Goal: Transaction & Acquisition: Purchase product/service

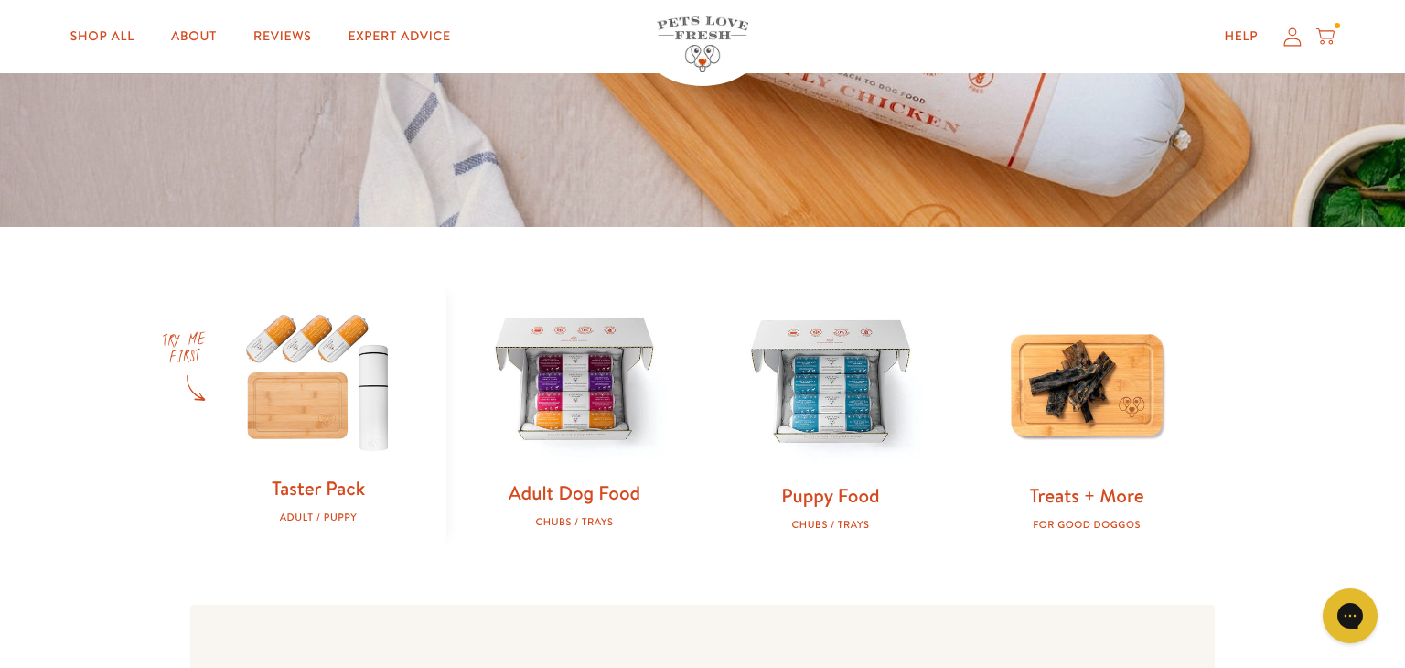
click at [569, 482] on link "Adult Dog Food" at bounding box center [574, 492] width 132 height 27
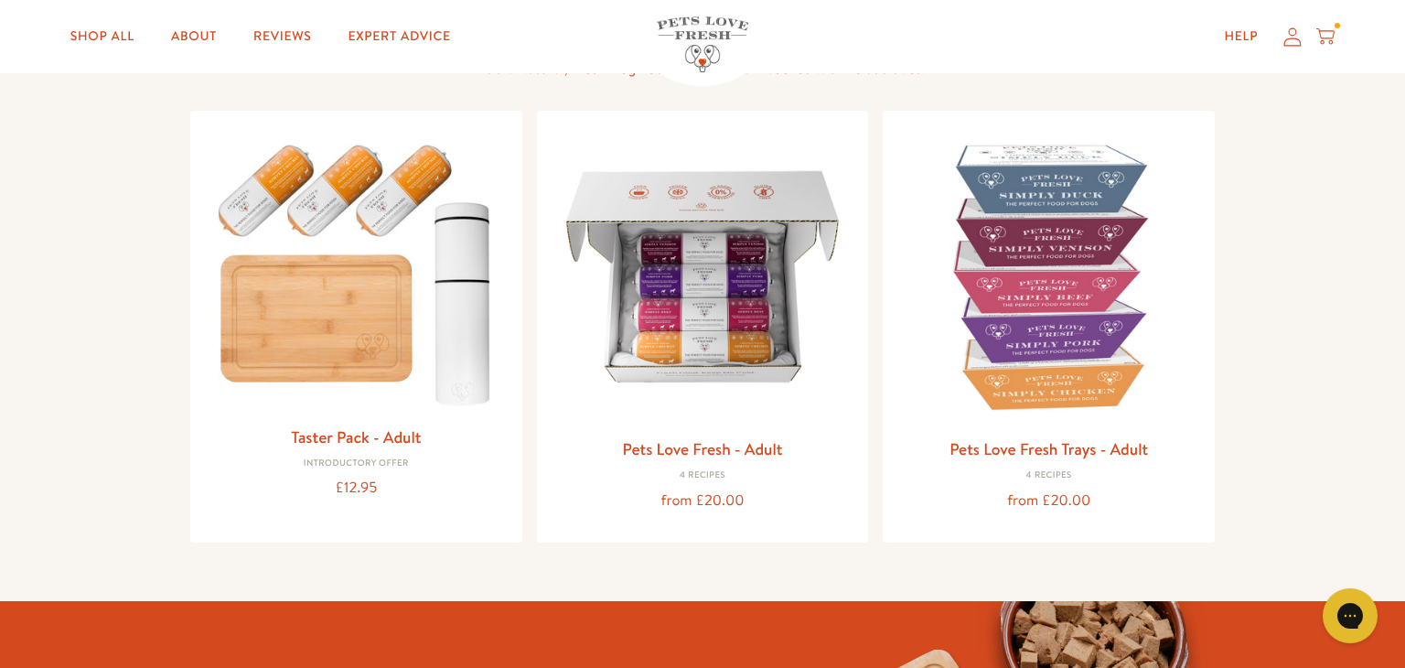
scroll to position [121, 0]
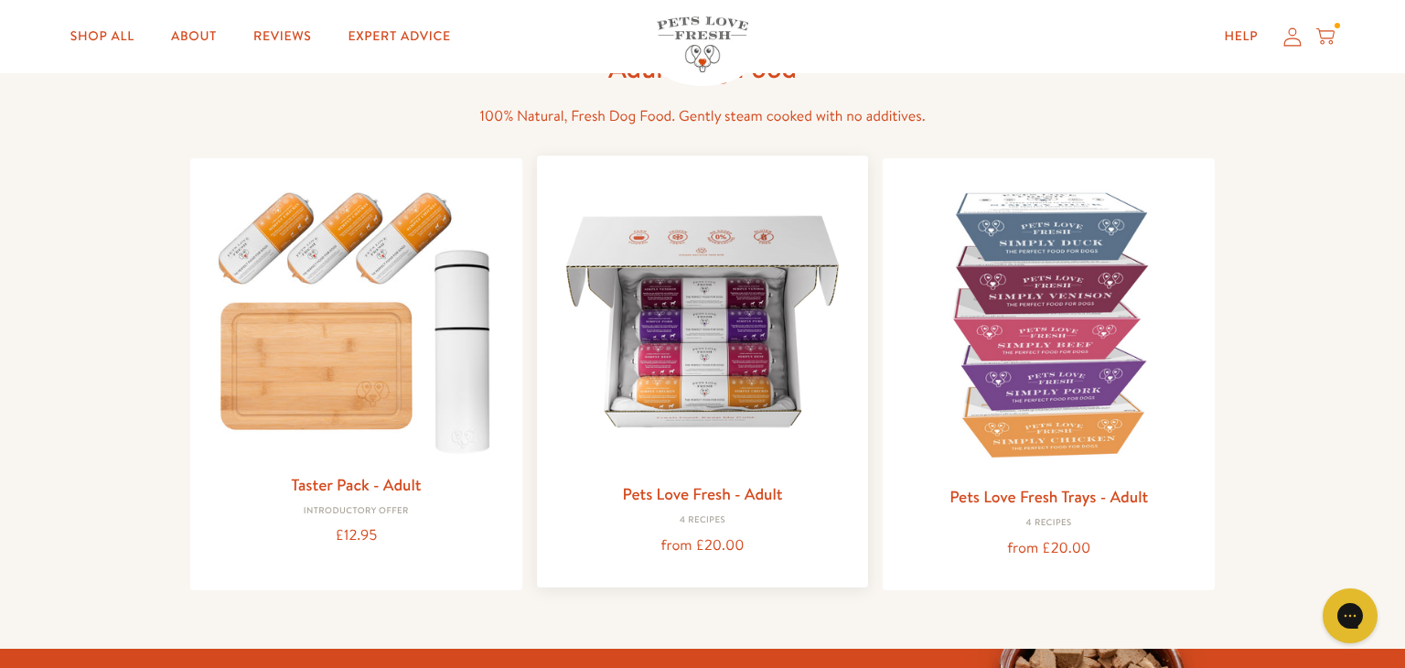
click at [730, 372] on img at bounding box center [702, 321] width 303 height 303
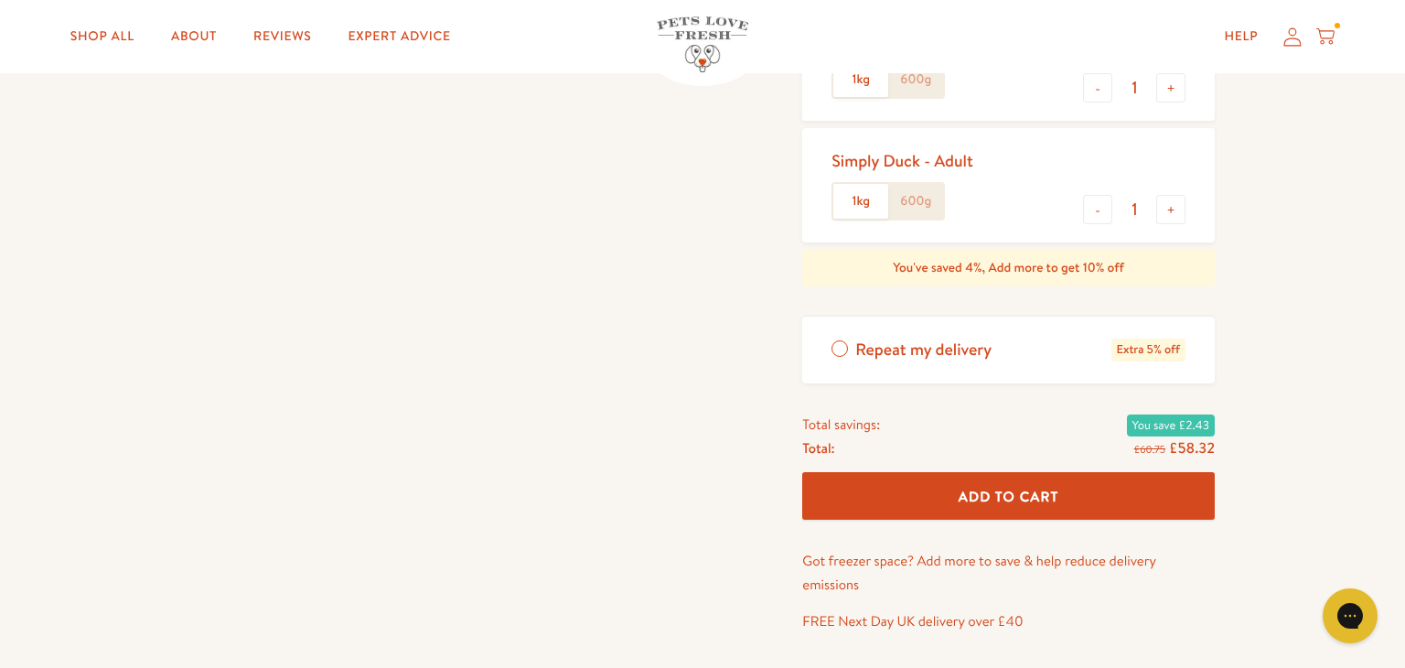
scroll to position [588, 0]
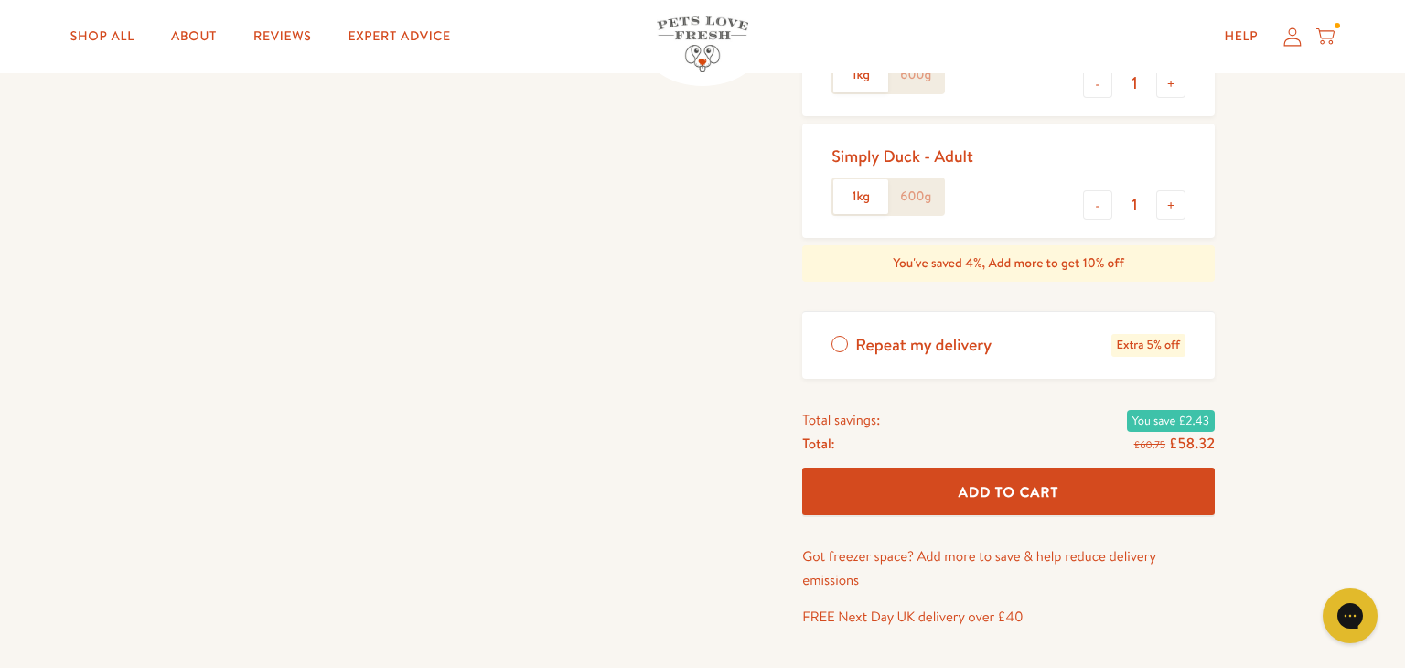
click at [1012, 478] on button "Add To Cart" at bounding box center [1008, 491] width 412 height 48
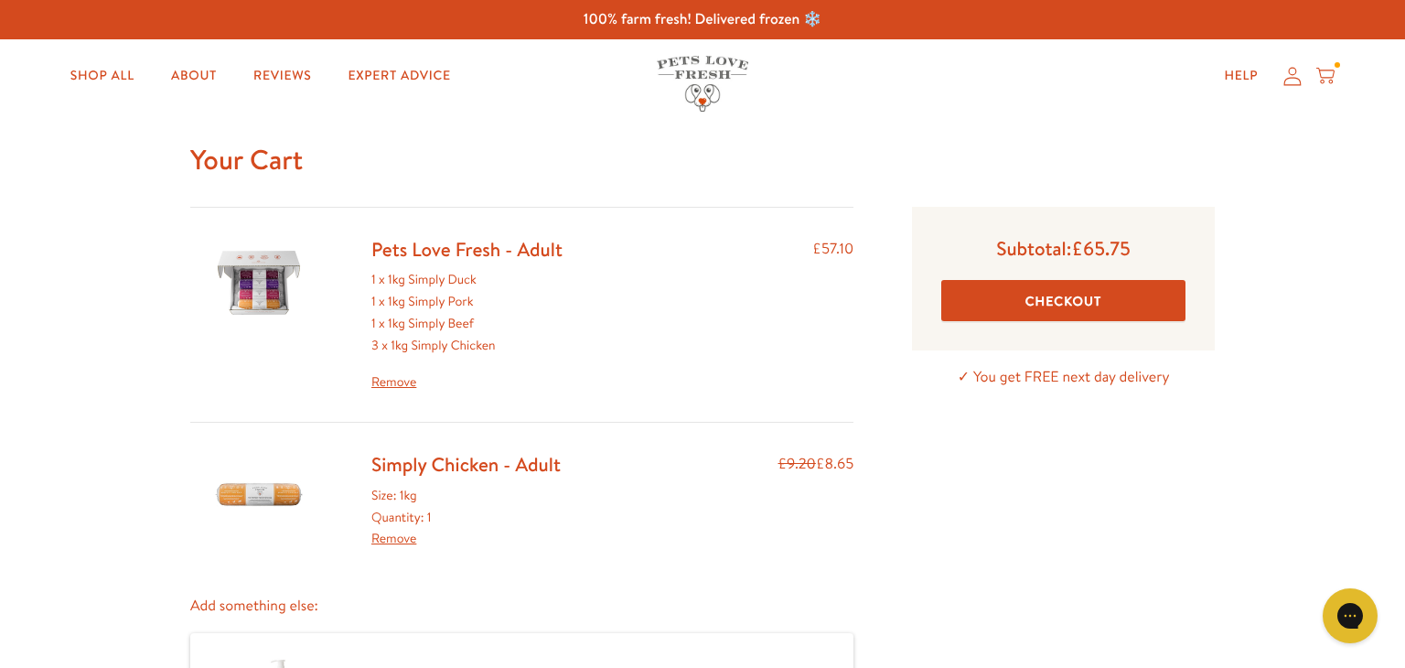
click at [1071, 294] on button "Checkout" at bounding box center [1063, 300] width 244 height 41
